Goal: Information Seeking & Learning: Learn about a topic

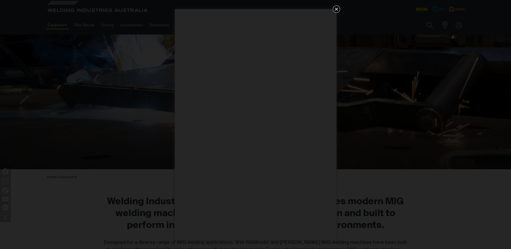
click at [339, 8] on icon "Get 5 WIA Welding Guides Free!" at bounding box center [336, 9] width 6 height 6
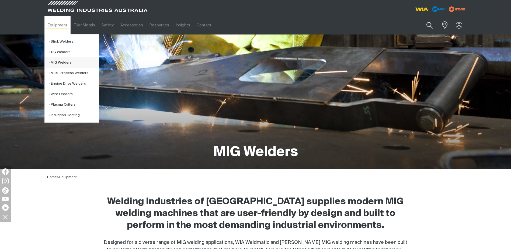
click at [66, 62] on link "MIG Welders" at bounding box center [74, 62] width 50 height 11
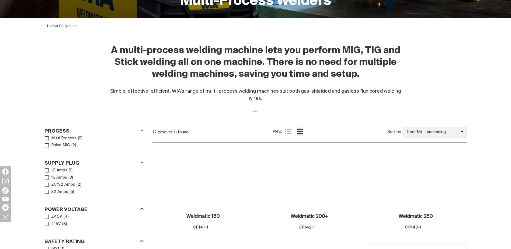
scroll to position [216, 0]
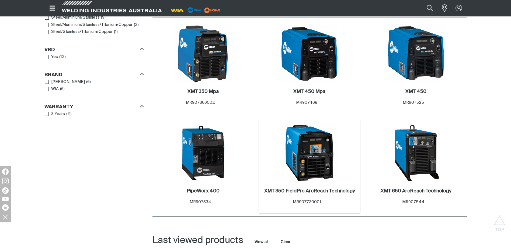
scroll to position [512, 0]
